Goal: Communication & Community: Ask a question

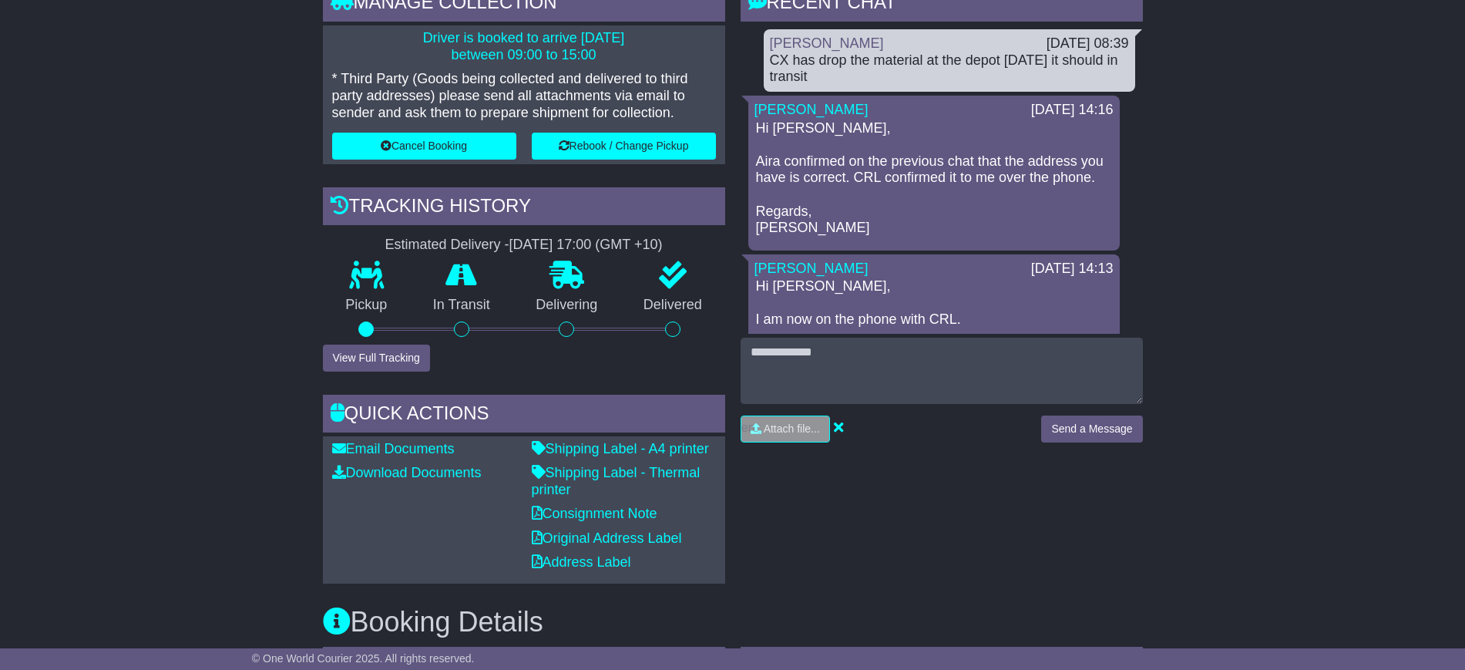
drag, startPoint x: 407, startPoint y: 10, endPoint x: 254, endPoint y: 151, distance: 208.4
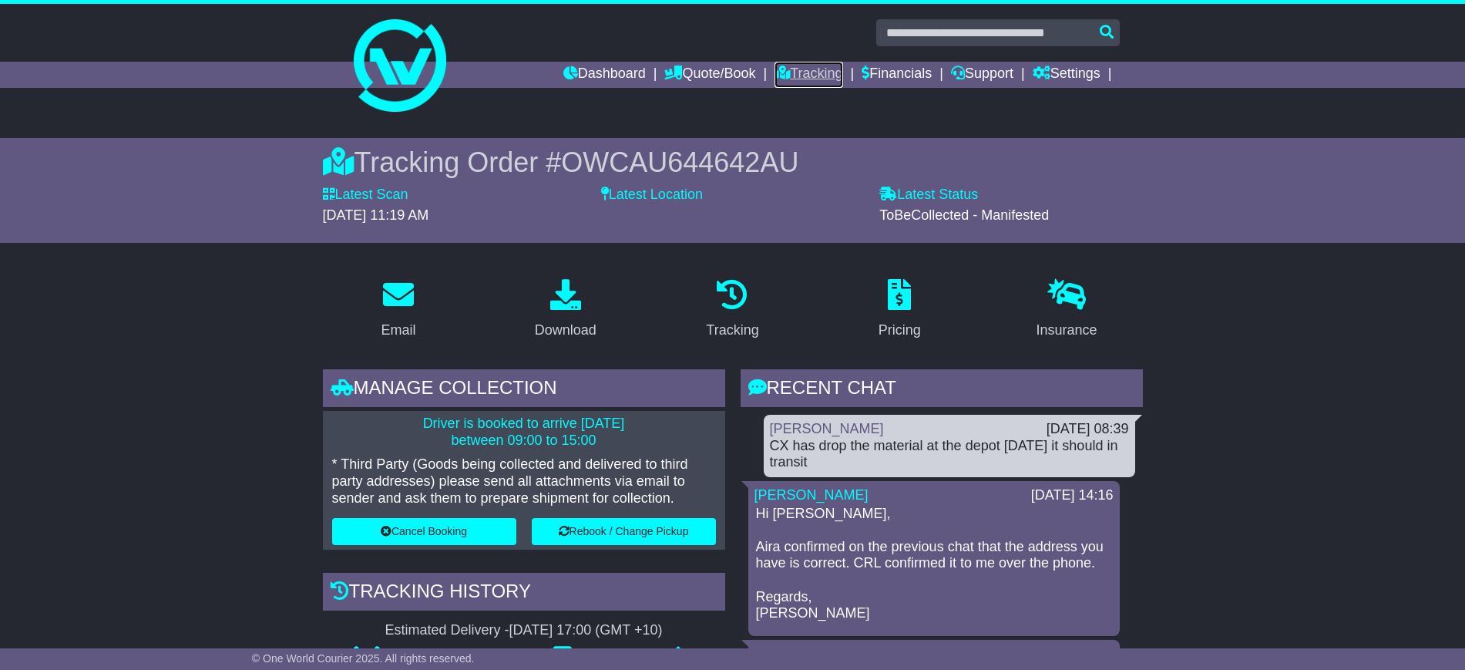
click at [775, 63] on link "Tracking" at bounding box center [809, 75] width 68 height 26
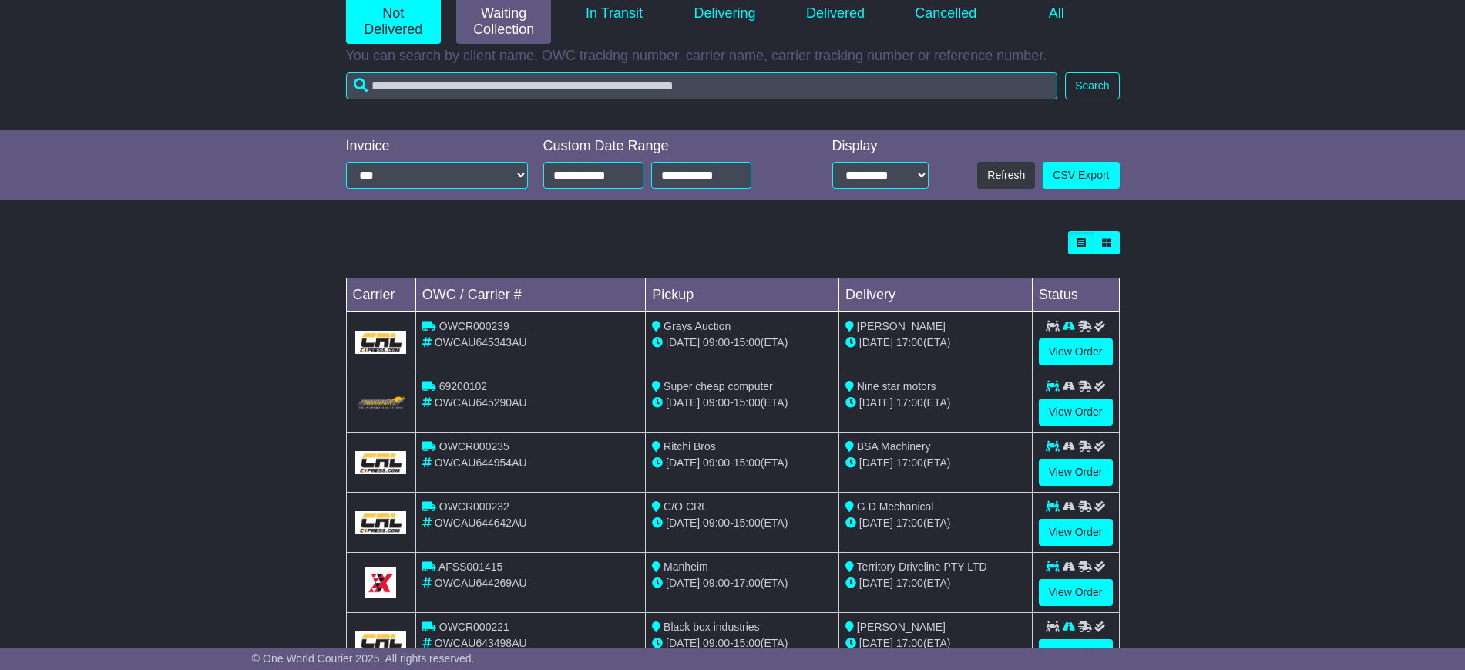
scroll to position [224, 0]
click at [1049, 408] on link "View Order" at bounding box center [1076, 411] width 74 height 27
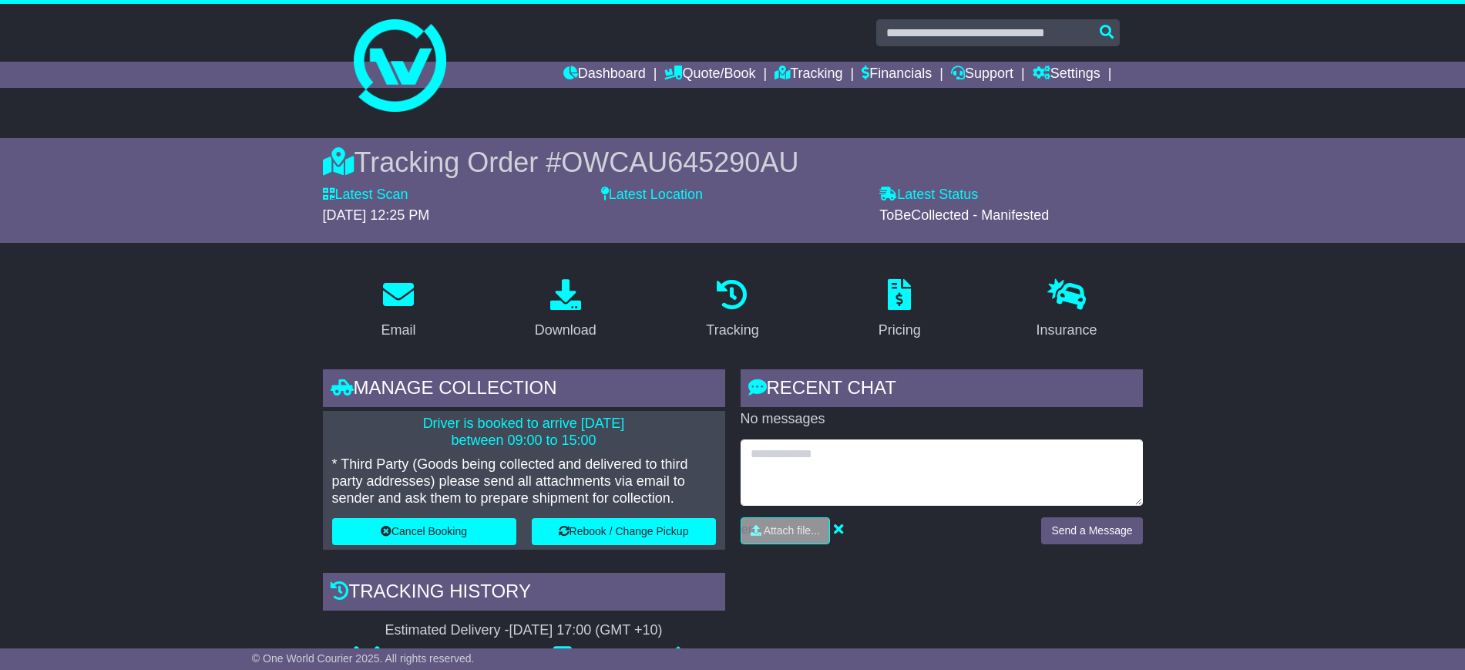
click at [845, 455] on textarea at bounding box center [942, 472] width 402 height 66
type textarea "**********"
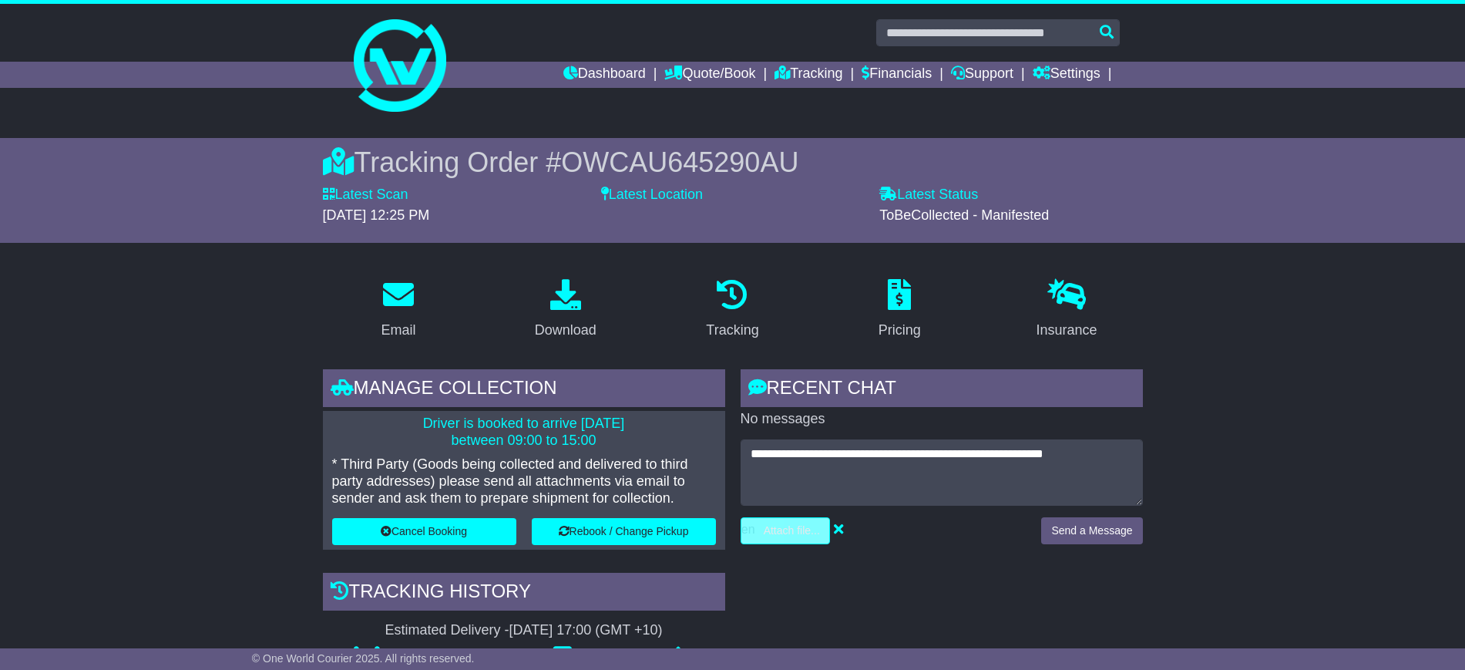
click at [791, 517] on link "Attach file..." at bounding box center [785, 530] width 89 height 27
click at [755, 529] on input "file" at bounding box center [713, 530] width 234 height 25
type input "**********"
click at [1068, 533] on button "Send a Message" at bounding box center [1091, 530] width 101 height 27
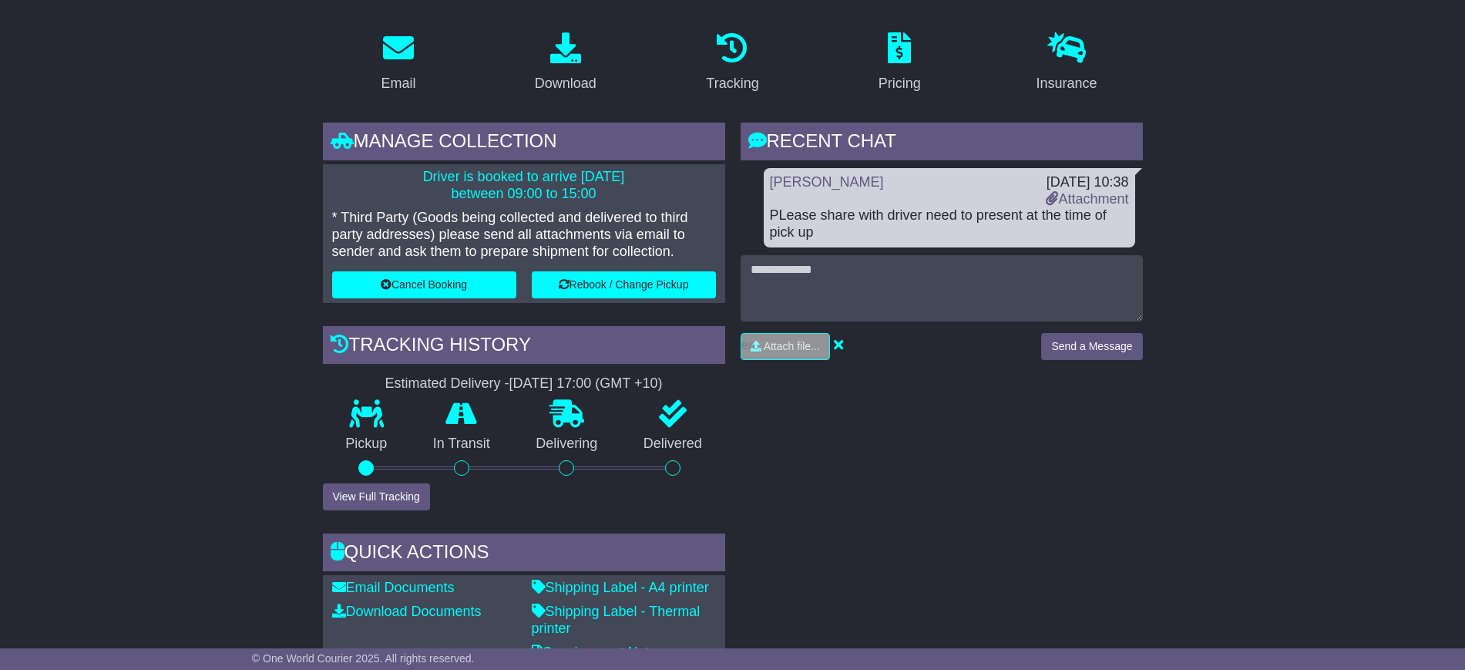
scroll to position [245, 0]
